Goal: Information Seeking & Learning: Learn about a topic

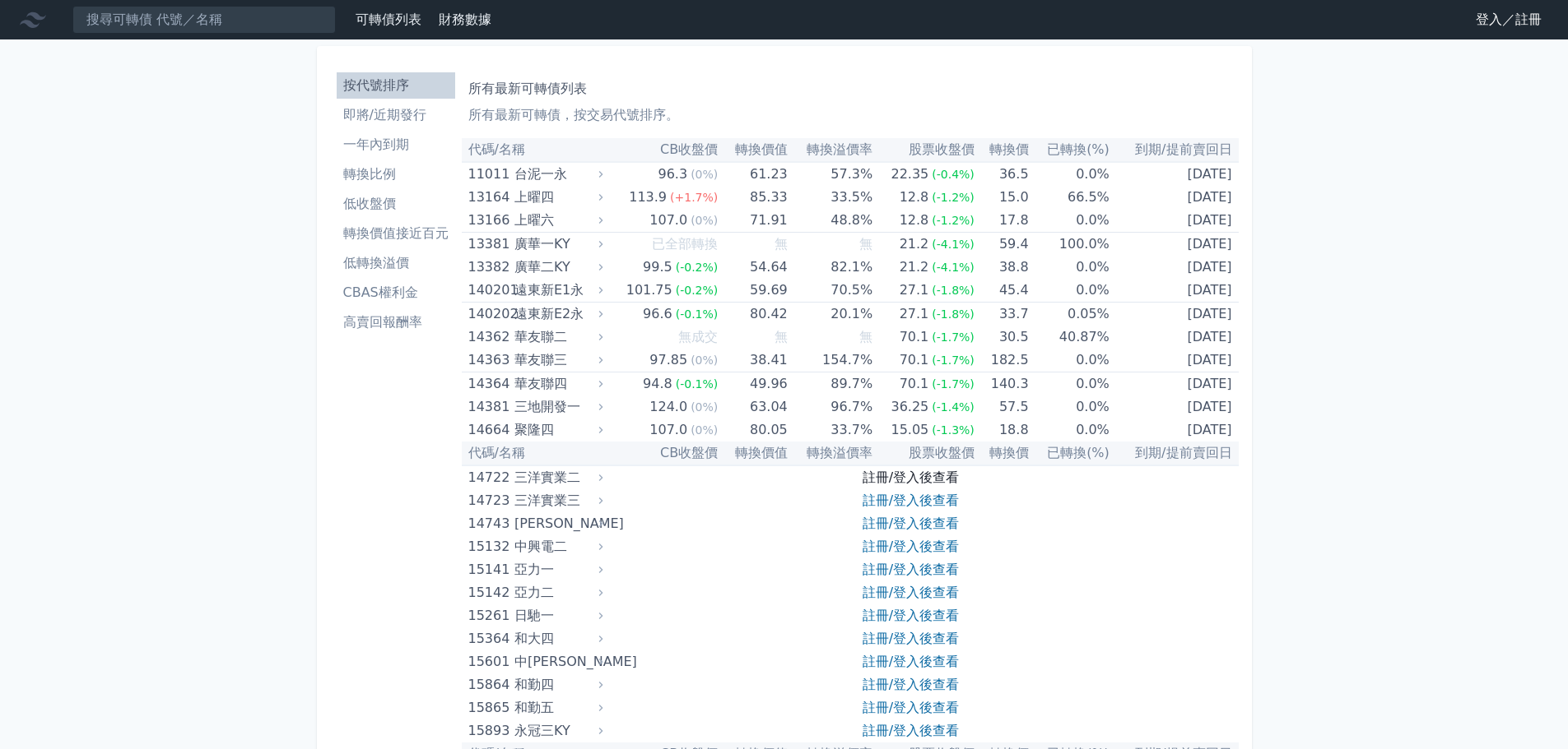
click at [908, 477] on link "註冊/登入後查看" at bounding box center [910, 477] width 97 height 15
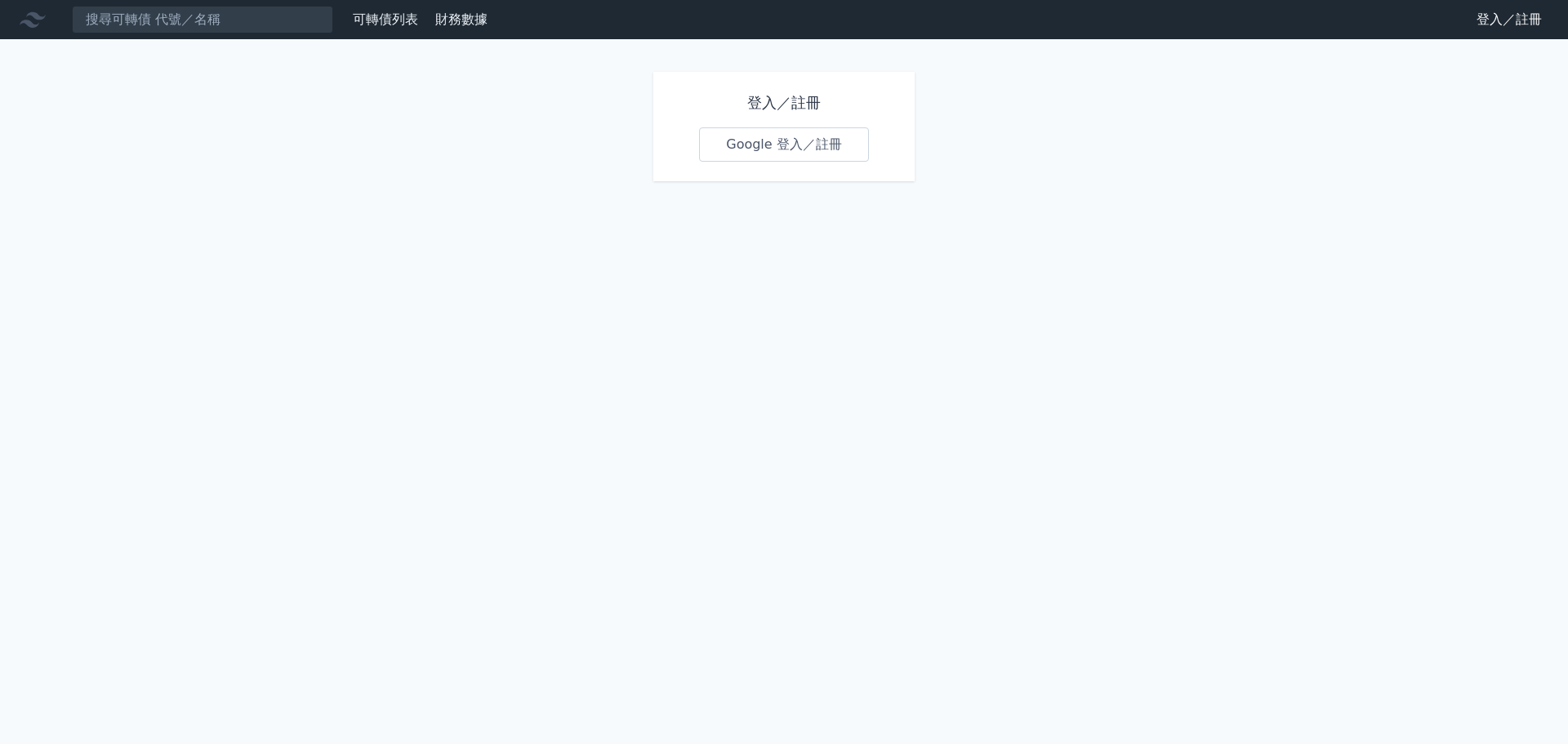
click at [767, 150] on link "Google 登入／註冊" at bounding box center [784, 144] width 170 height 34
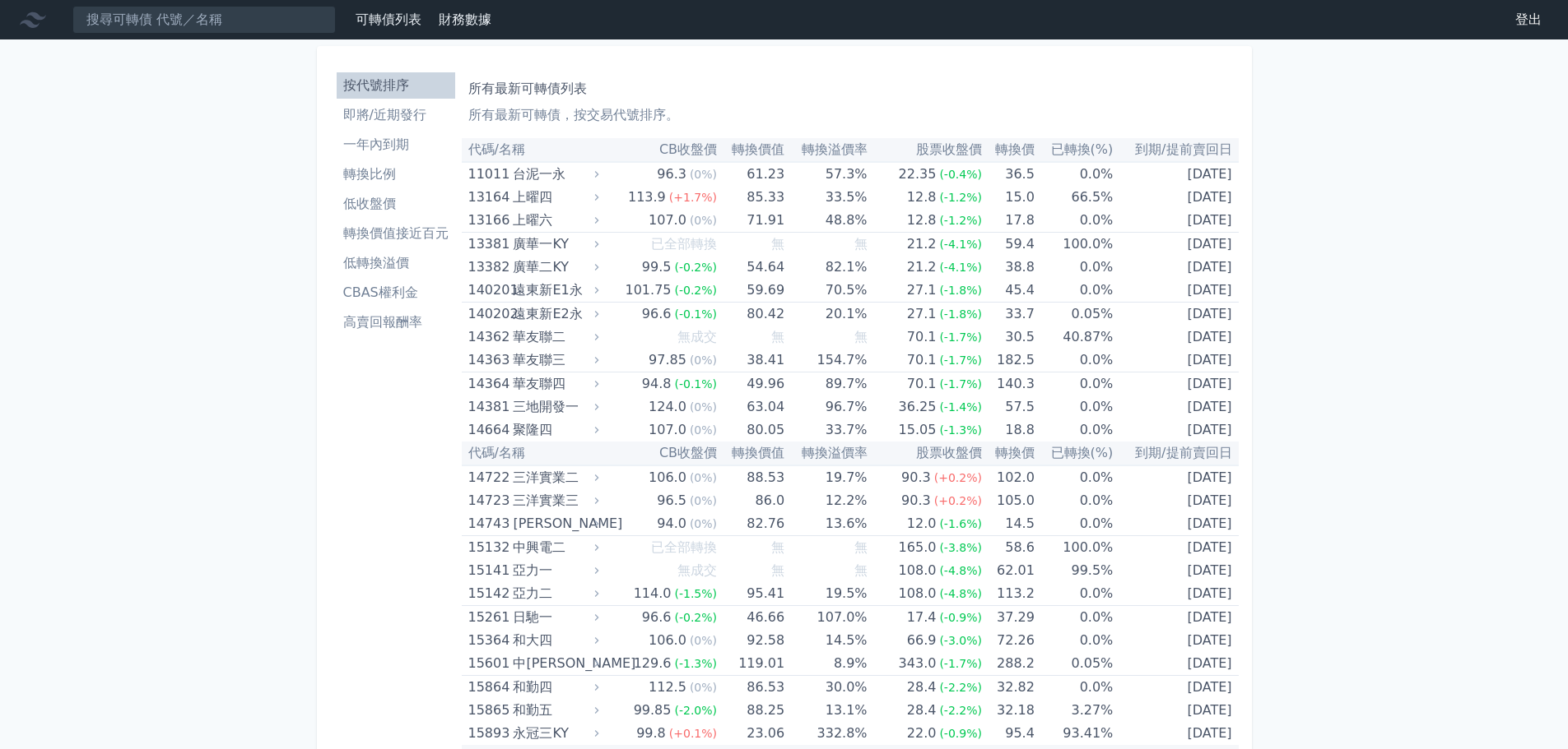
click at [425, 287] on li "CBAS權利金" at bounding box center [396, 292] width 119 height 20
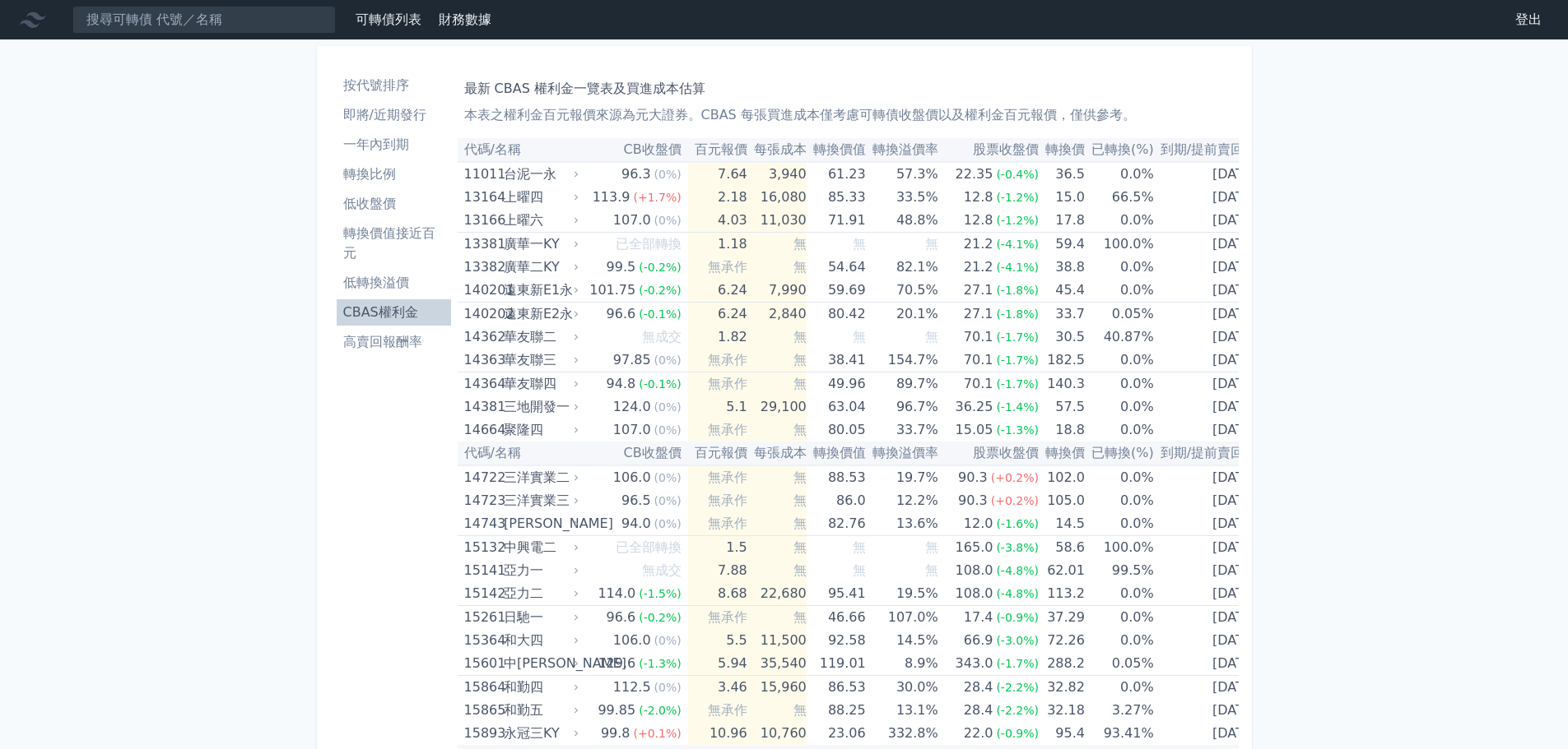
click at [402, 295] on link "低轉換溢價" at bounding box center [394, 283] width 115 height 26
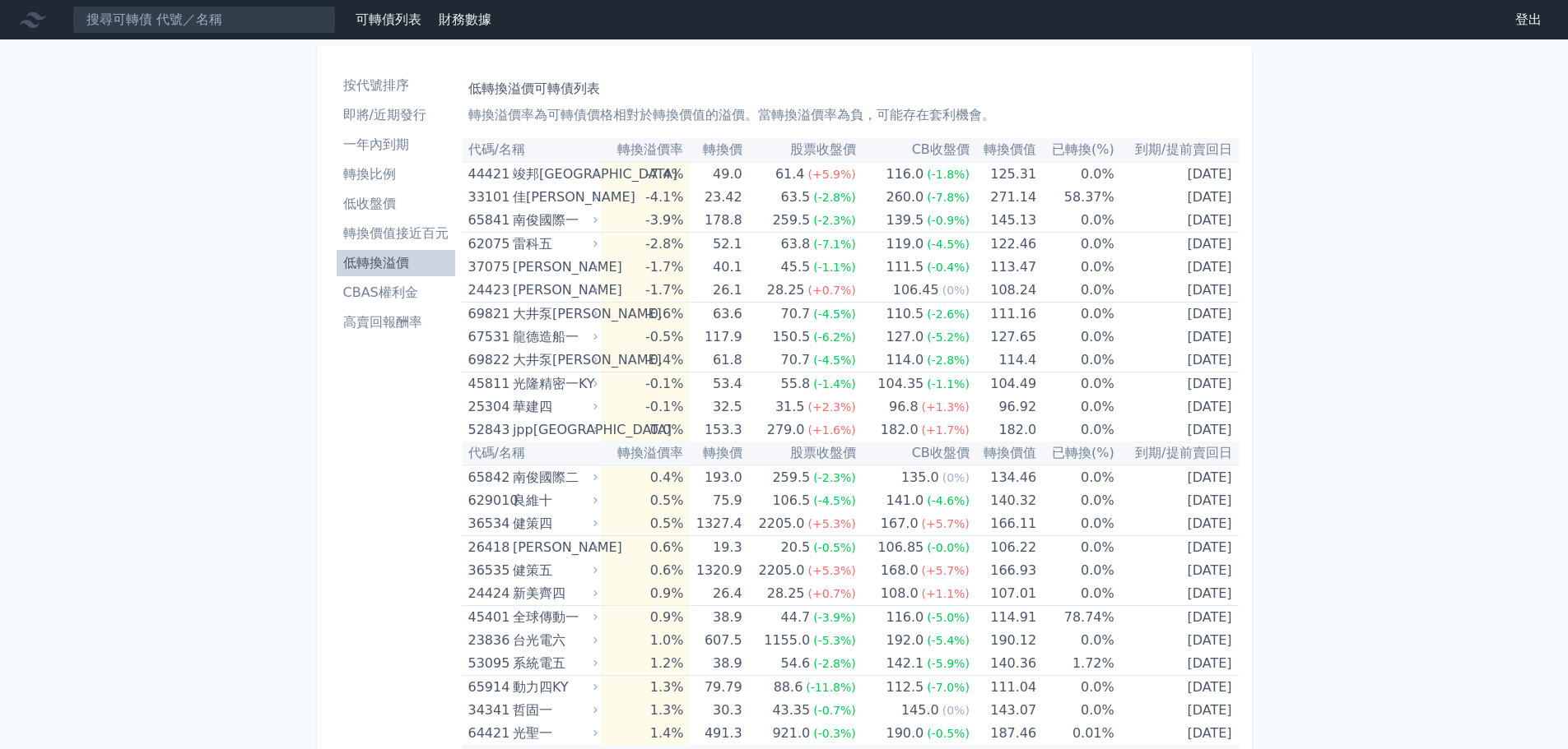
click at [383, 290] on li "CBAS權利金" at bounding box center [396, 292] width 119 height 20
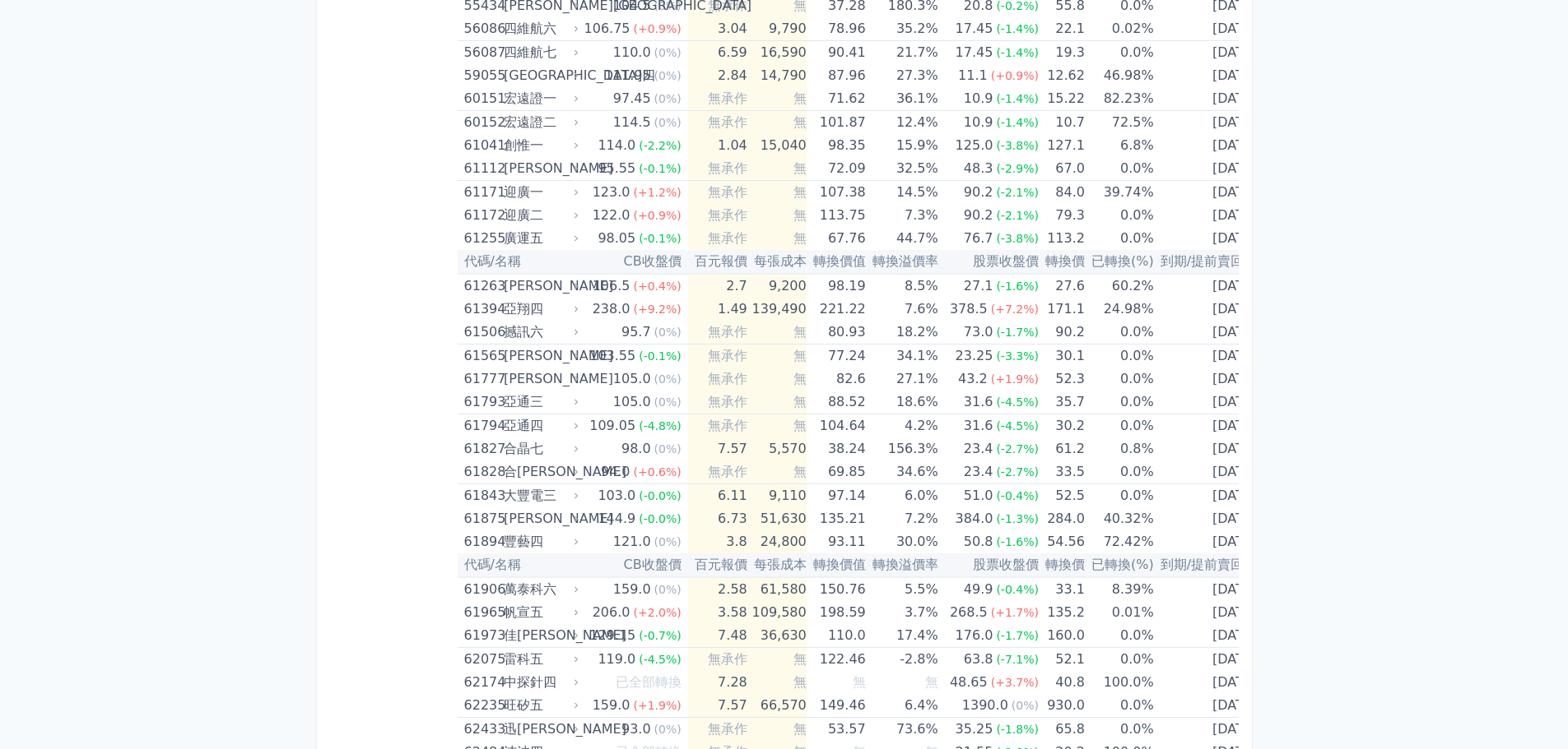
scroll to position [6298, 0]
